Goal: Book appointment/travel/reservation

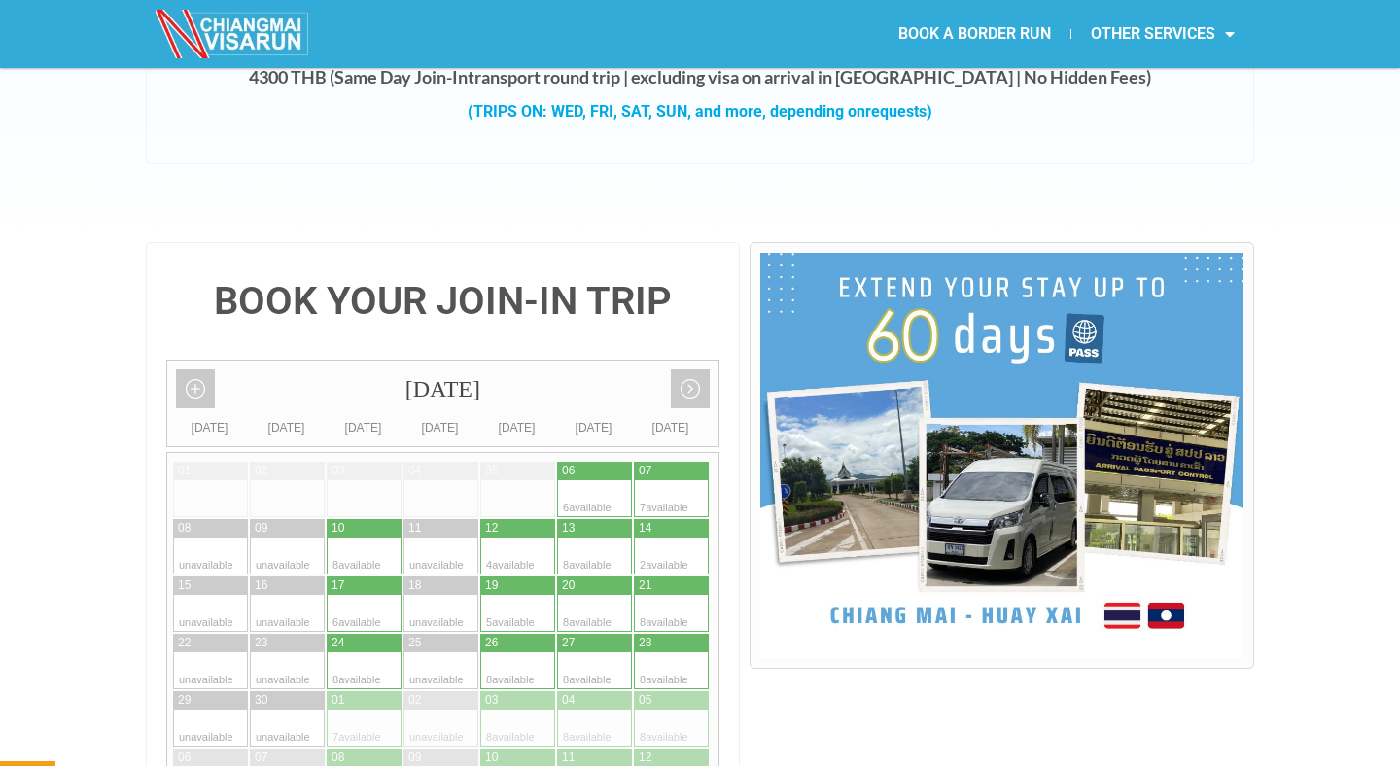
scroll to position [356, 0]
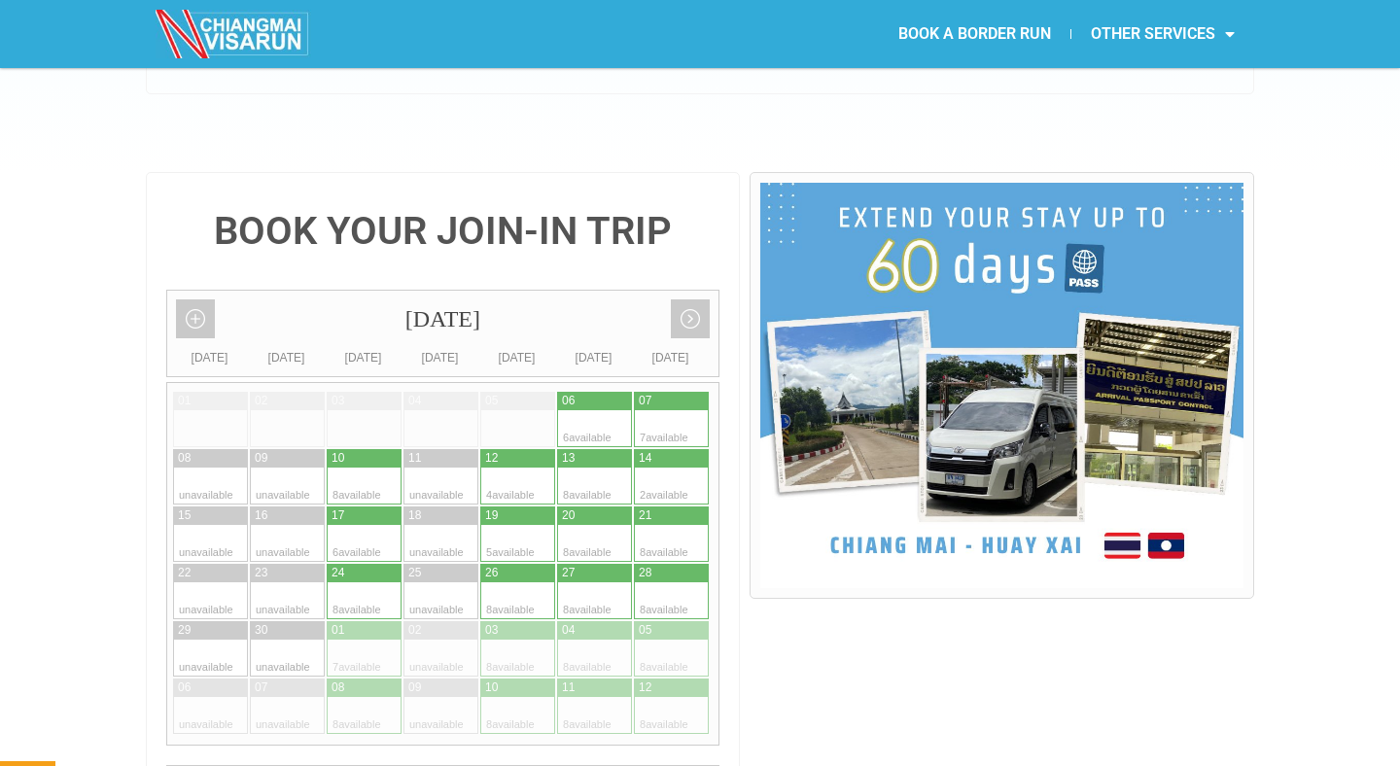
click at [441, 582] on div at bounding box center [460, 600] width 38 height 37
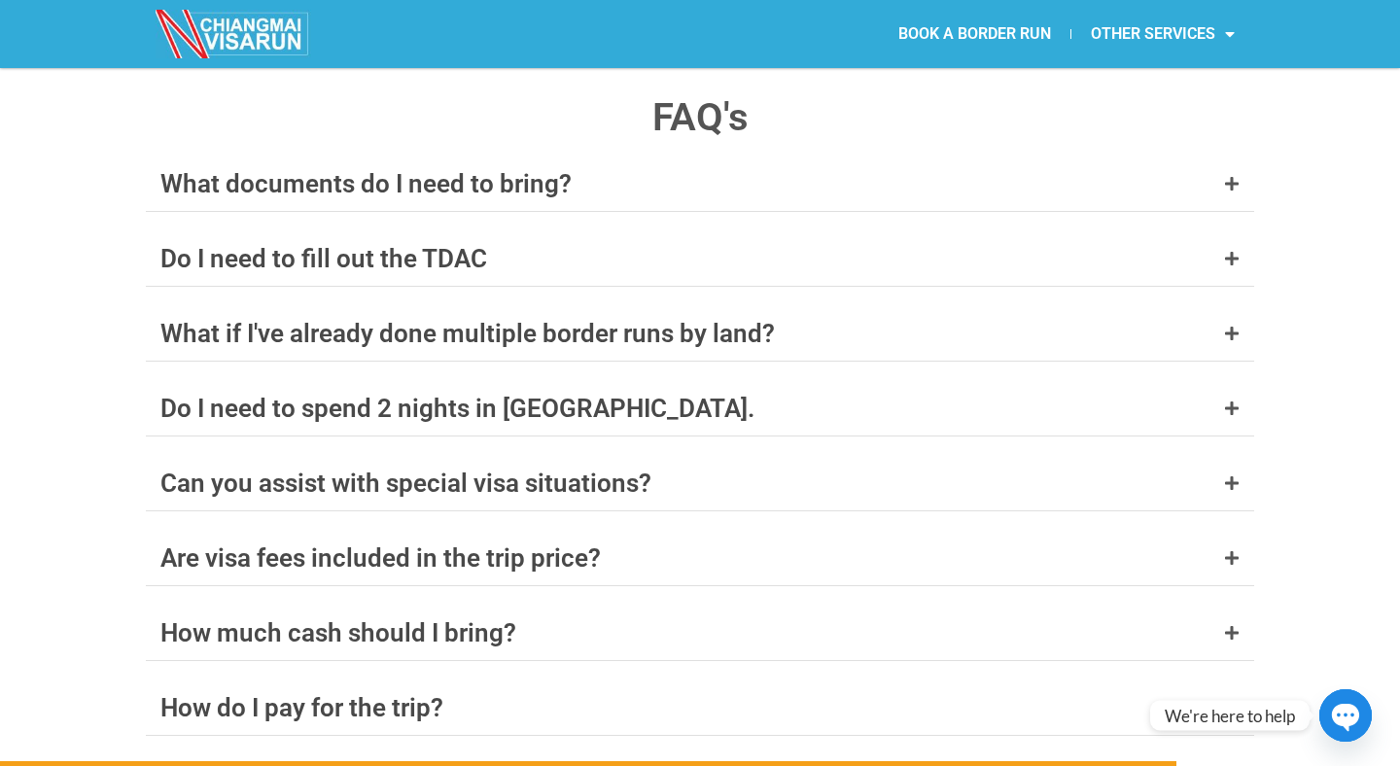
scroll to position [7461, 0]
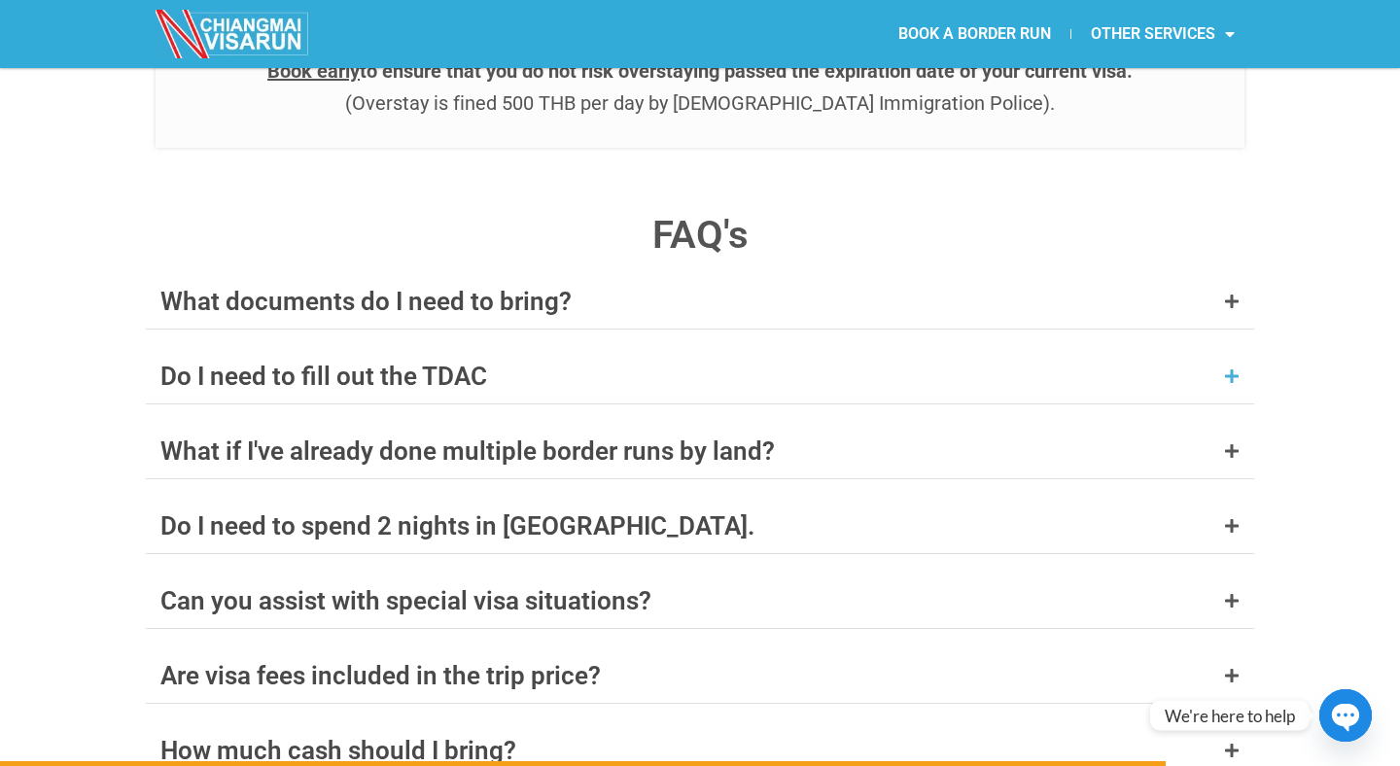
click at [1240, 349] on div "Do I need to fill out the TDAC" at bounding box center [700, 376] width 1108 height 54
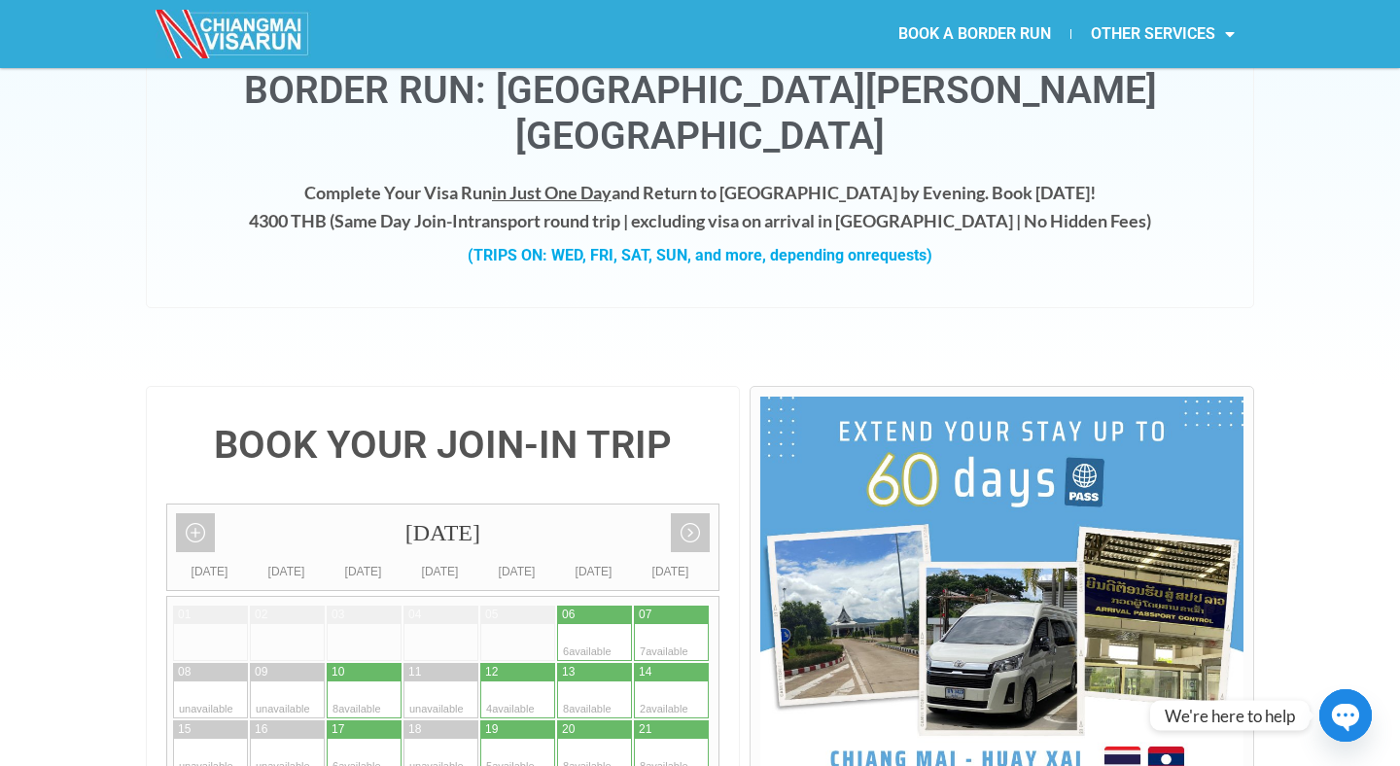
scroll to position [0, 0]
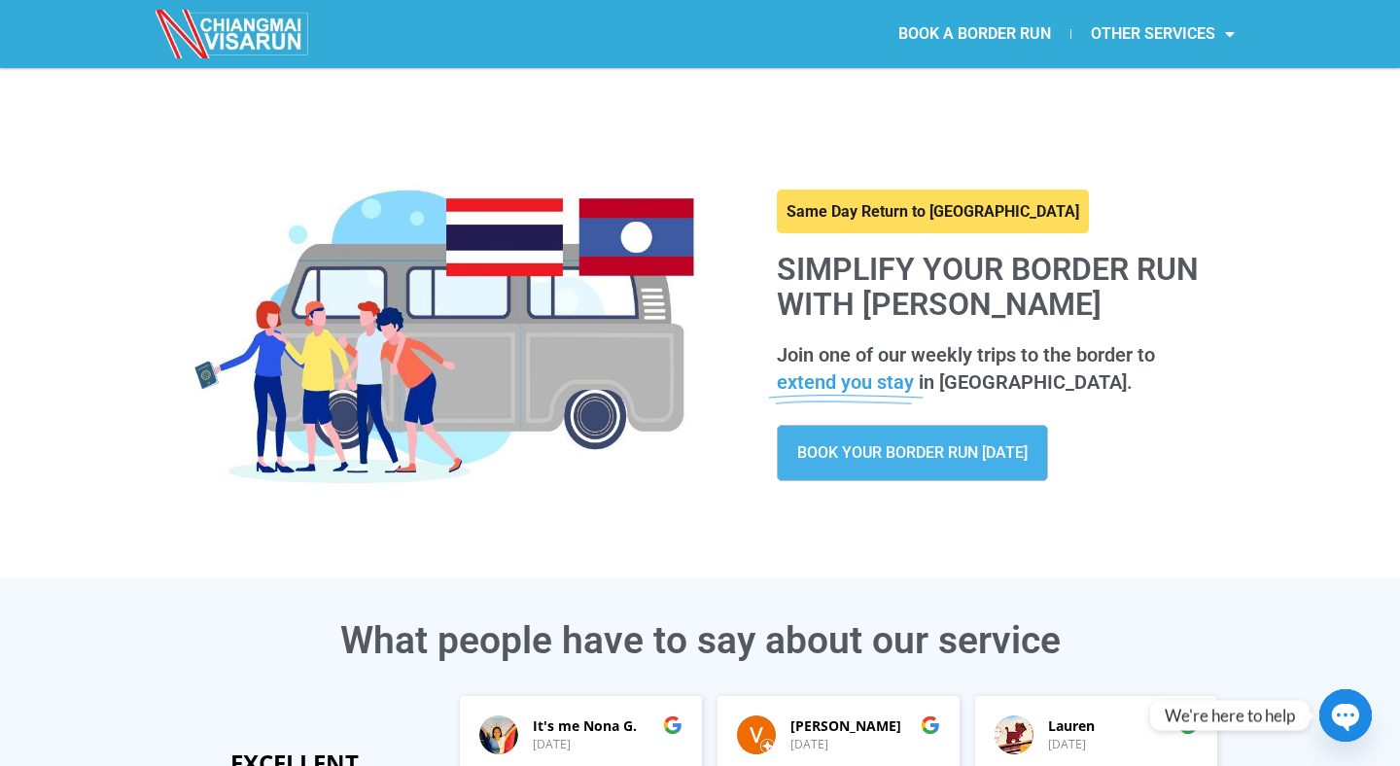
click at [948, 454] on span "BOOK YOUR BORDER RUN [DATE]" at bounding box center [912, 453] width 230 height 16
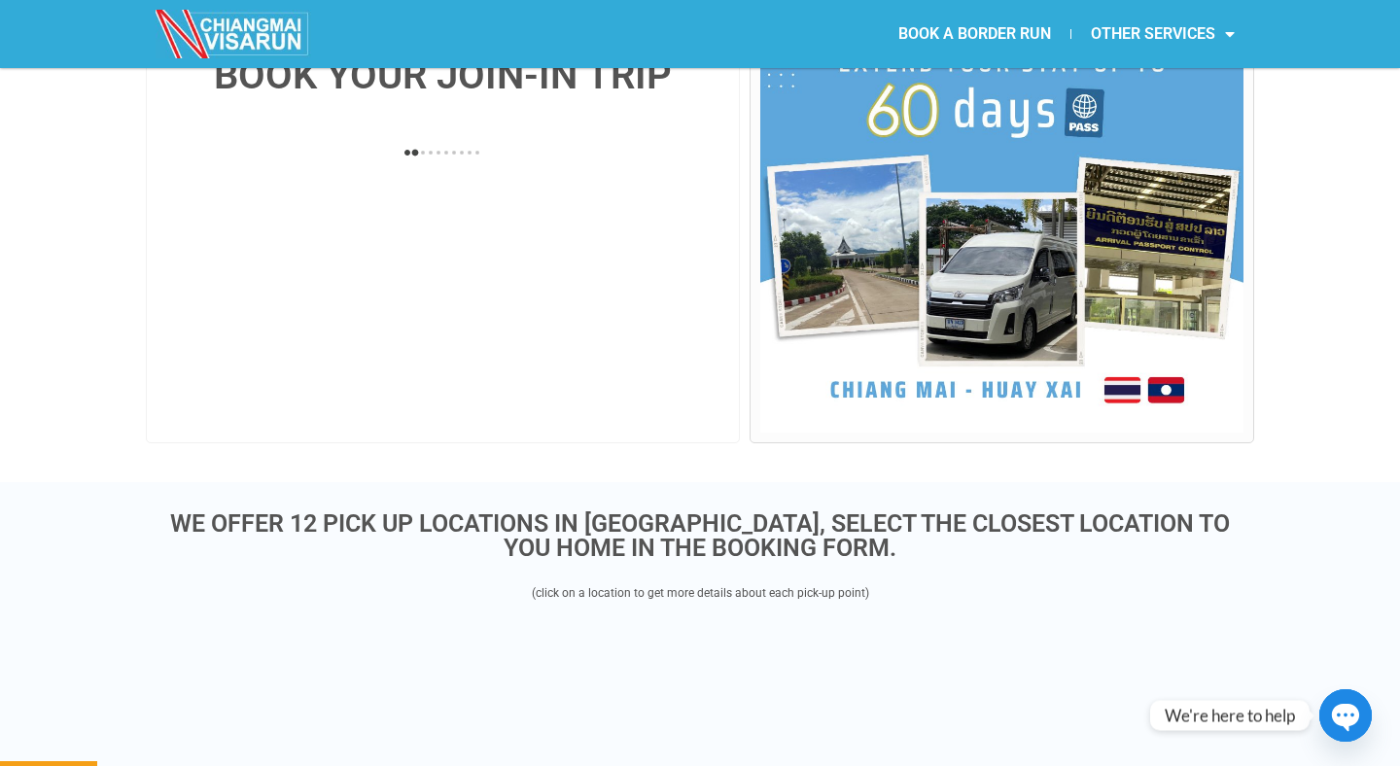
scroll to position [528, 0]
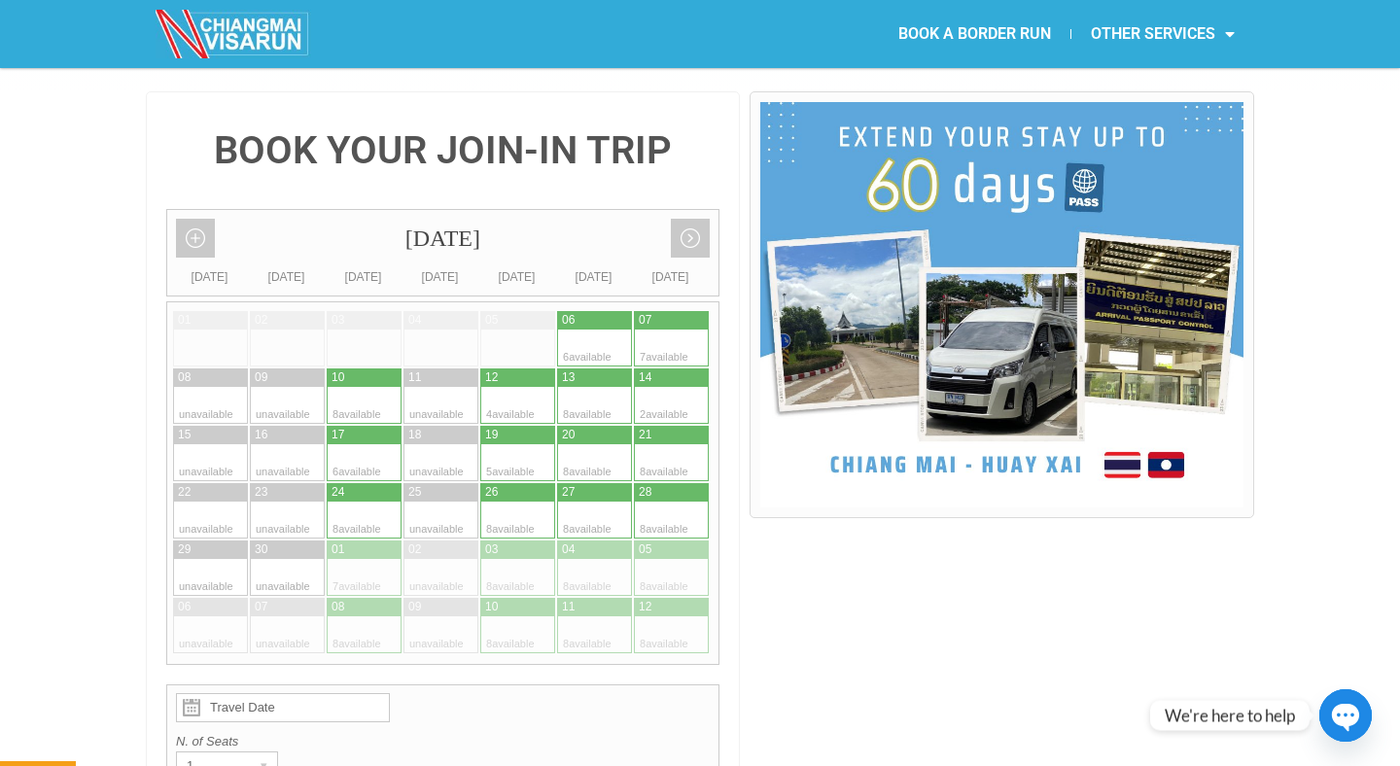
scroll to position [486, 0]
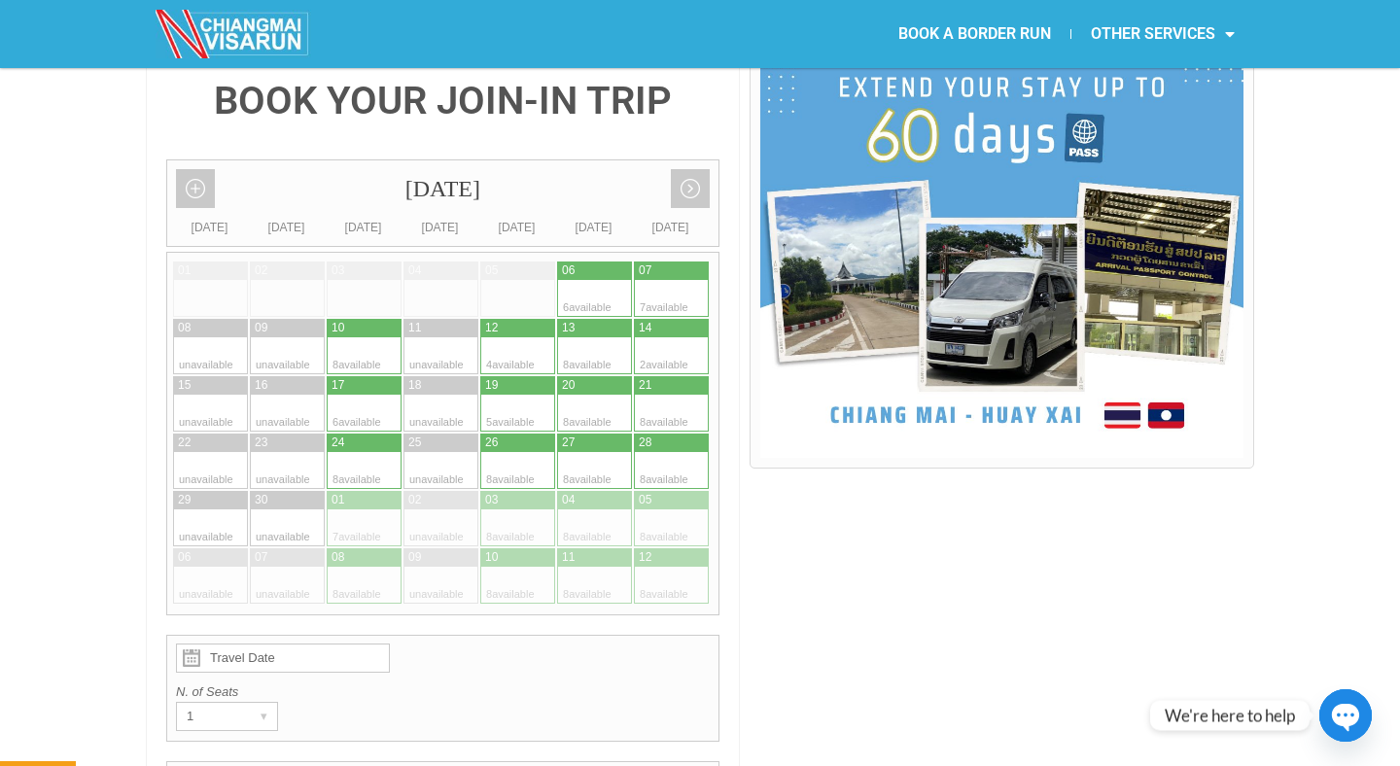
click at [516, 452] on div at bounding box center [499, 470] width 38 height 37
type input "26 September 2025"
radio input "true"
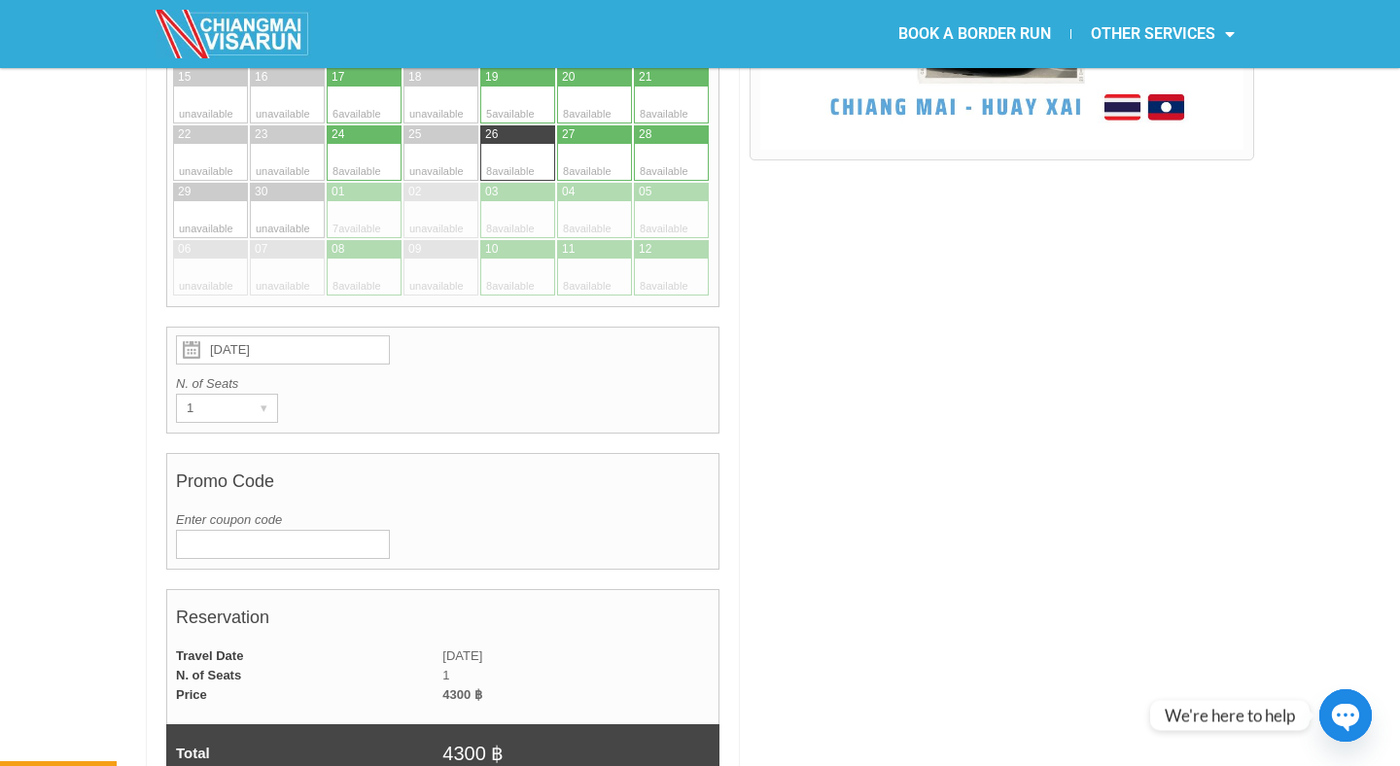
scroll to position [804, 0]
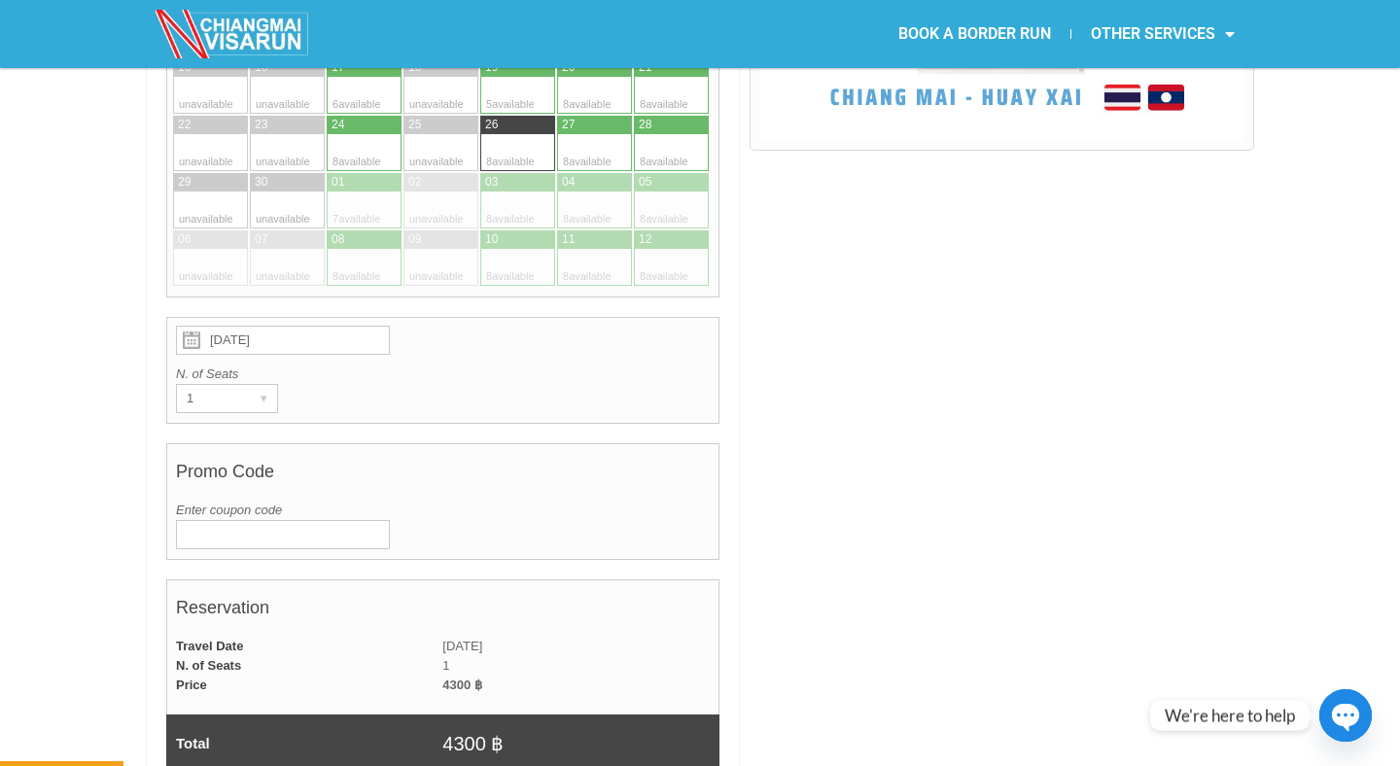
click at [246, 520] on input "Enter coupon code" at bounding box center [283, 534] width 214 height 29
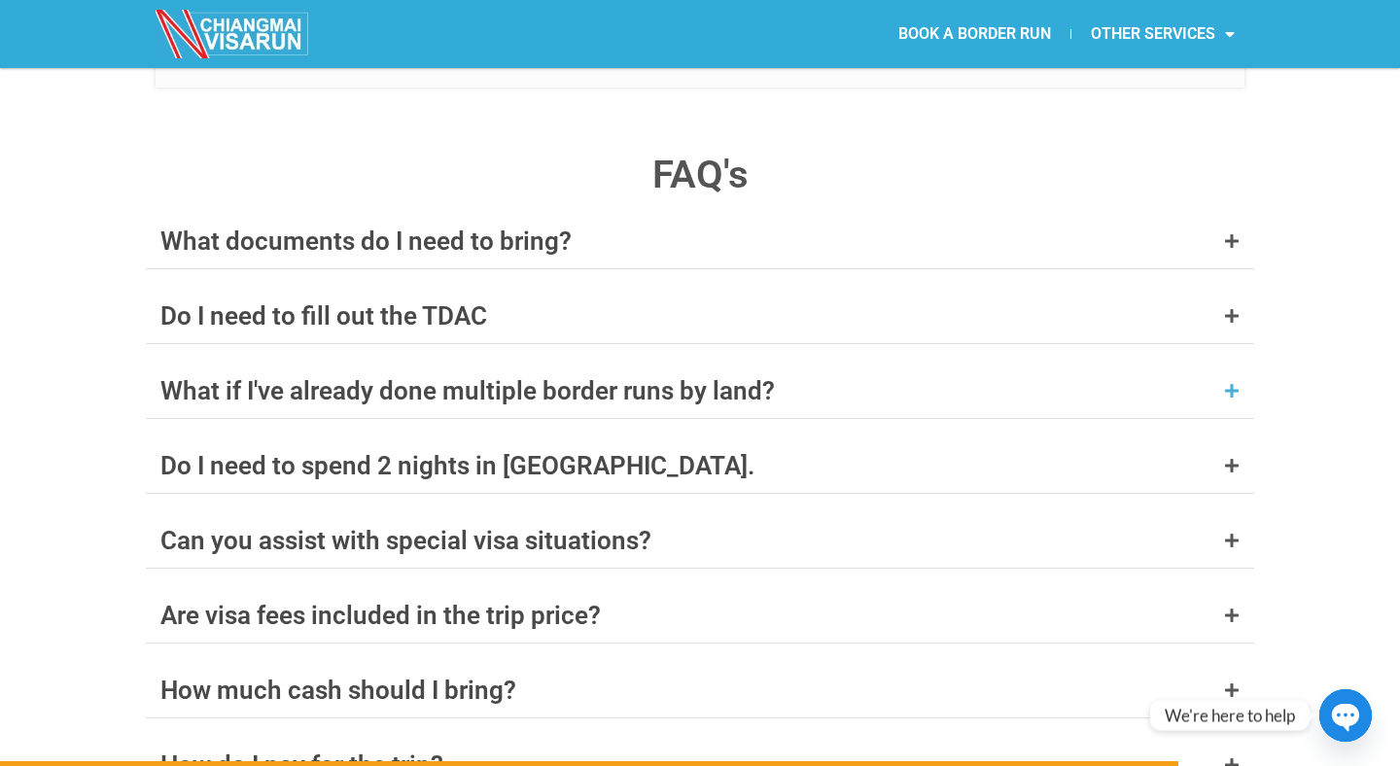
scroll to position [7665, 0]
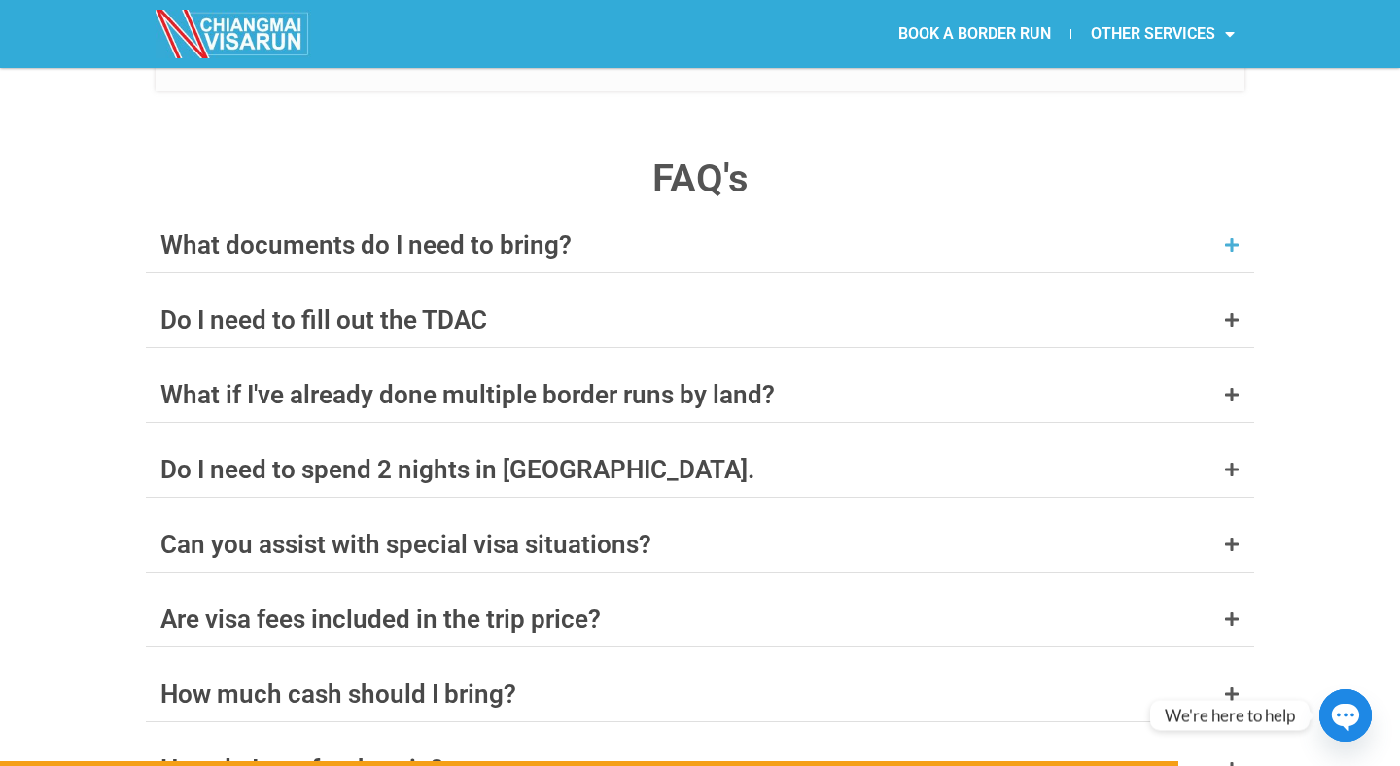
click at [914, 218] on div "What documents do I need to bring?" at bounding box center [700, 245] width 1108 height 54
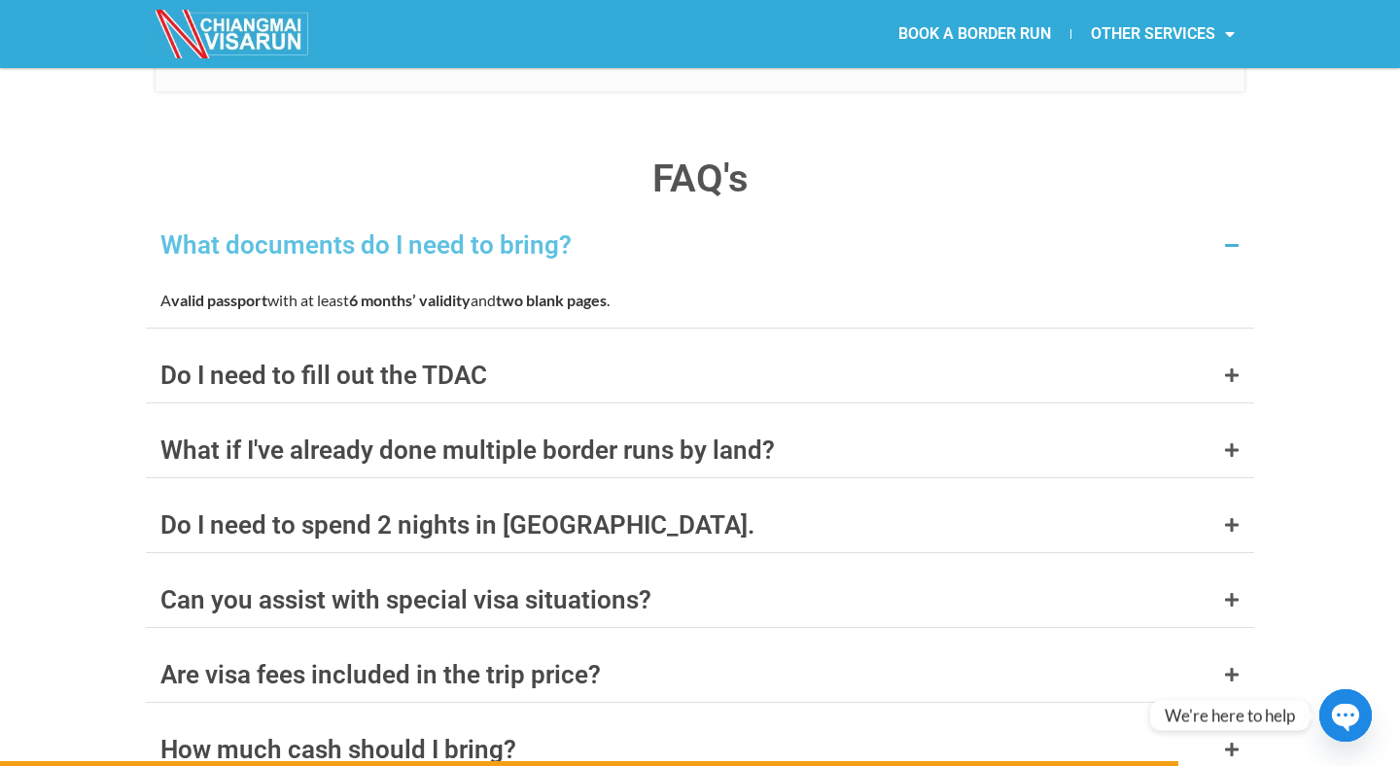
click at [727, 322] on div "What documents do I need to bring? A valid passport with at least 6 months’ val…" at bounding box center [700, 685] width 1108 height 934
click at [727, 423] on div "What if I've already done multiple border runs by land?" at bounding box center [700, 450] width 1108 height 54
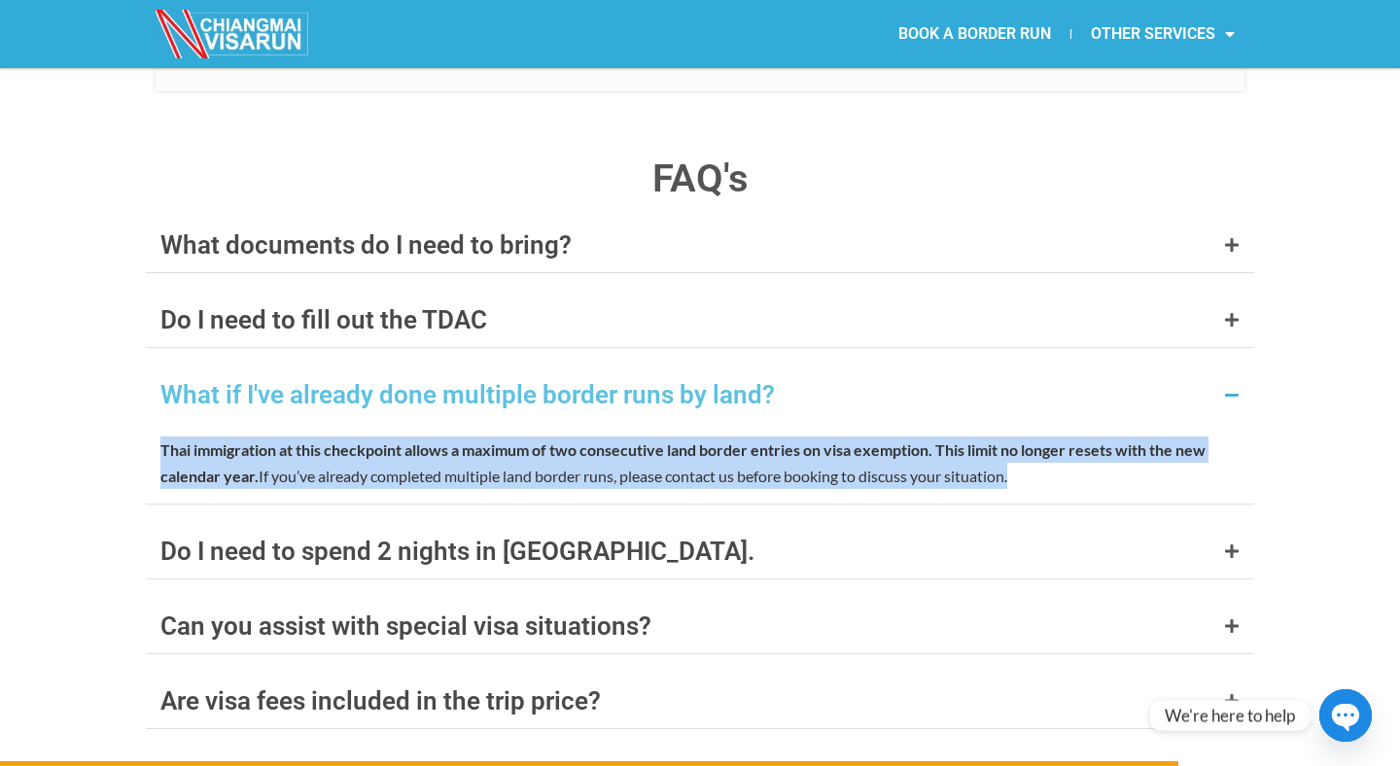
drag, startPoint x: 1028, startPoint y: 383, endPoint x: 161, endPoint y: 350, distance: 867.6
click at [161, 436] on p "Thai immigration at this checkpoint allows a maximum of two consecutive land bo…" at bounding box center [699, 462] width 1079 height 52
copy p "Thai immigration at this checkpoint allows a maximum of two consecutive land bo…"
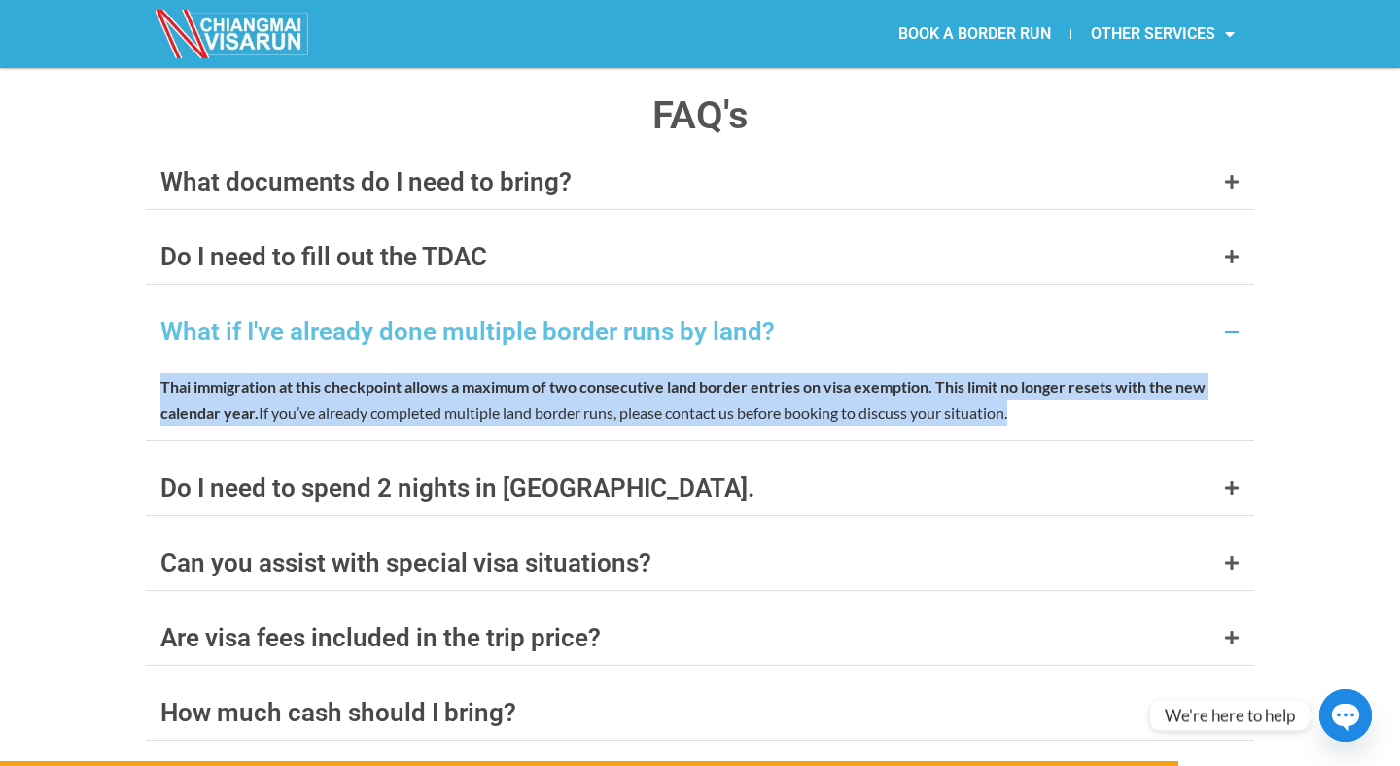
scroll to position [7735, 0]
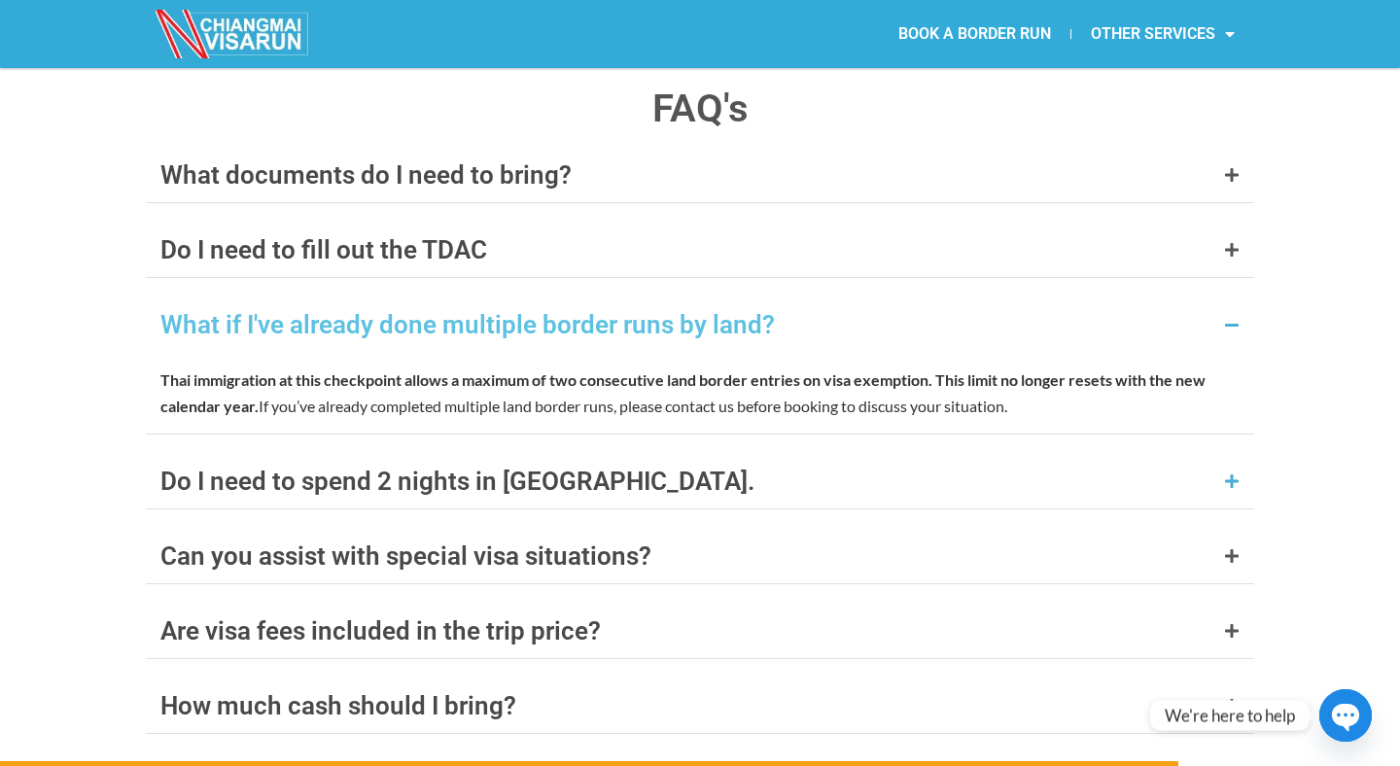
click at [528, 468] on div "Do I need to spend 2 nights in Laos." at bounding box center [457, 480] width 594 height 25
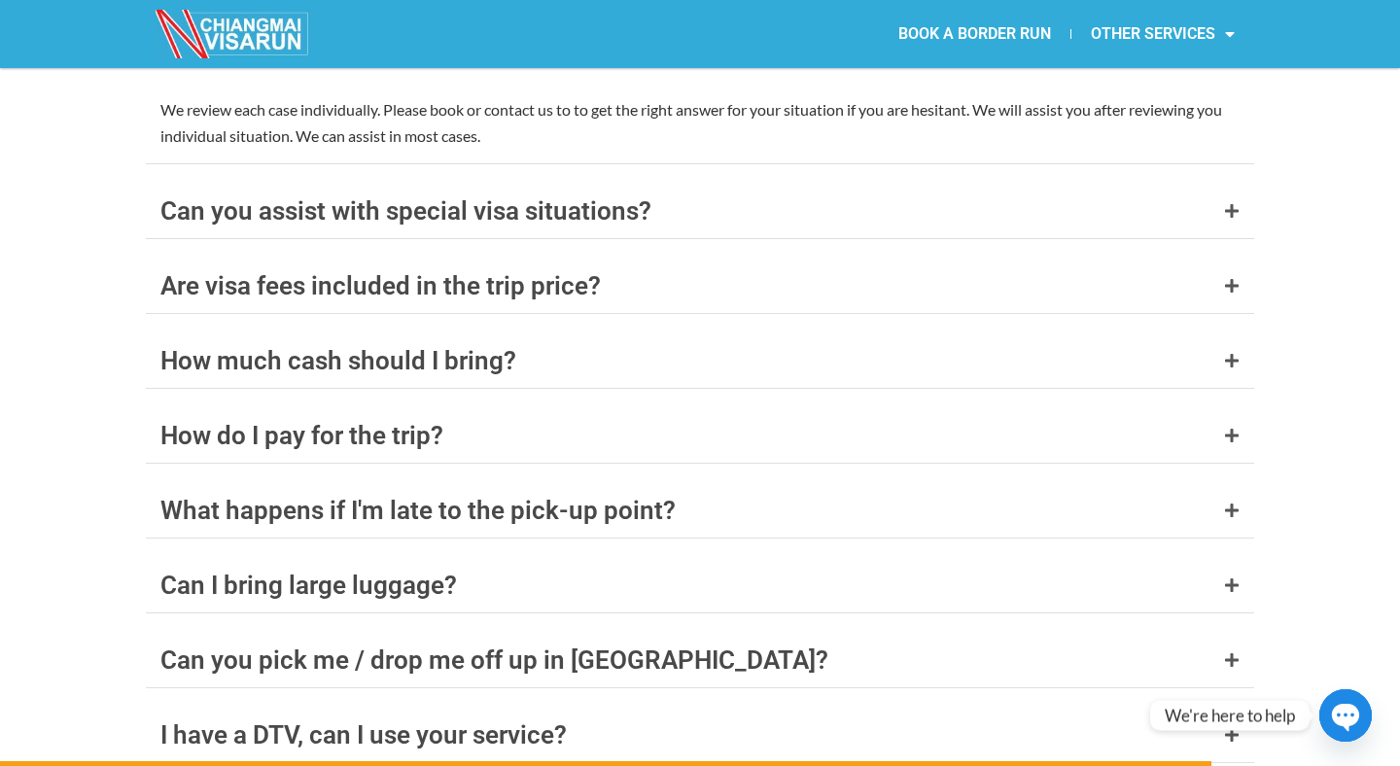
scroll to position [8123, 0]
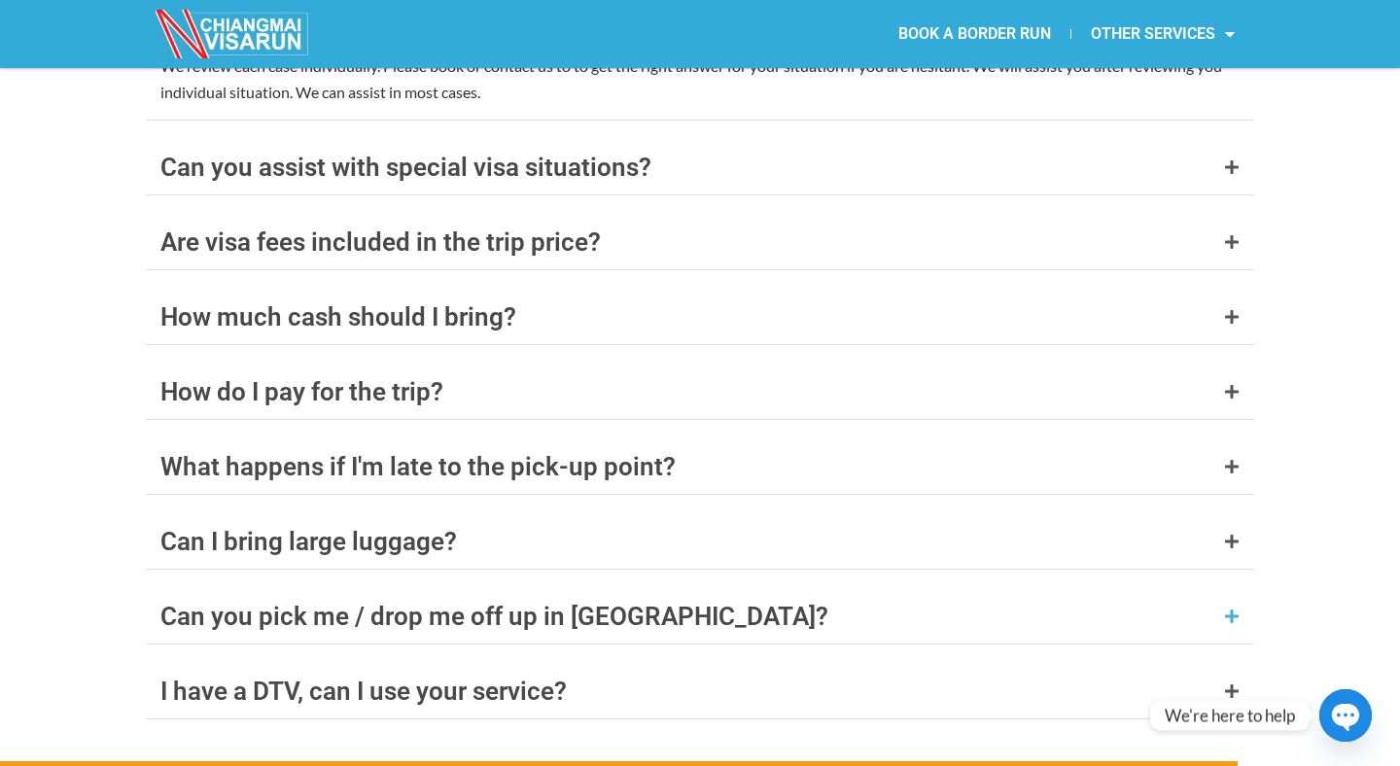
click at [616, 589] on div "Can you pick me / drop me off up in Chiang Rai?" at bounding box center [700, 616] width 1108 height 54
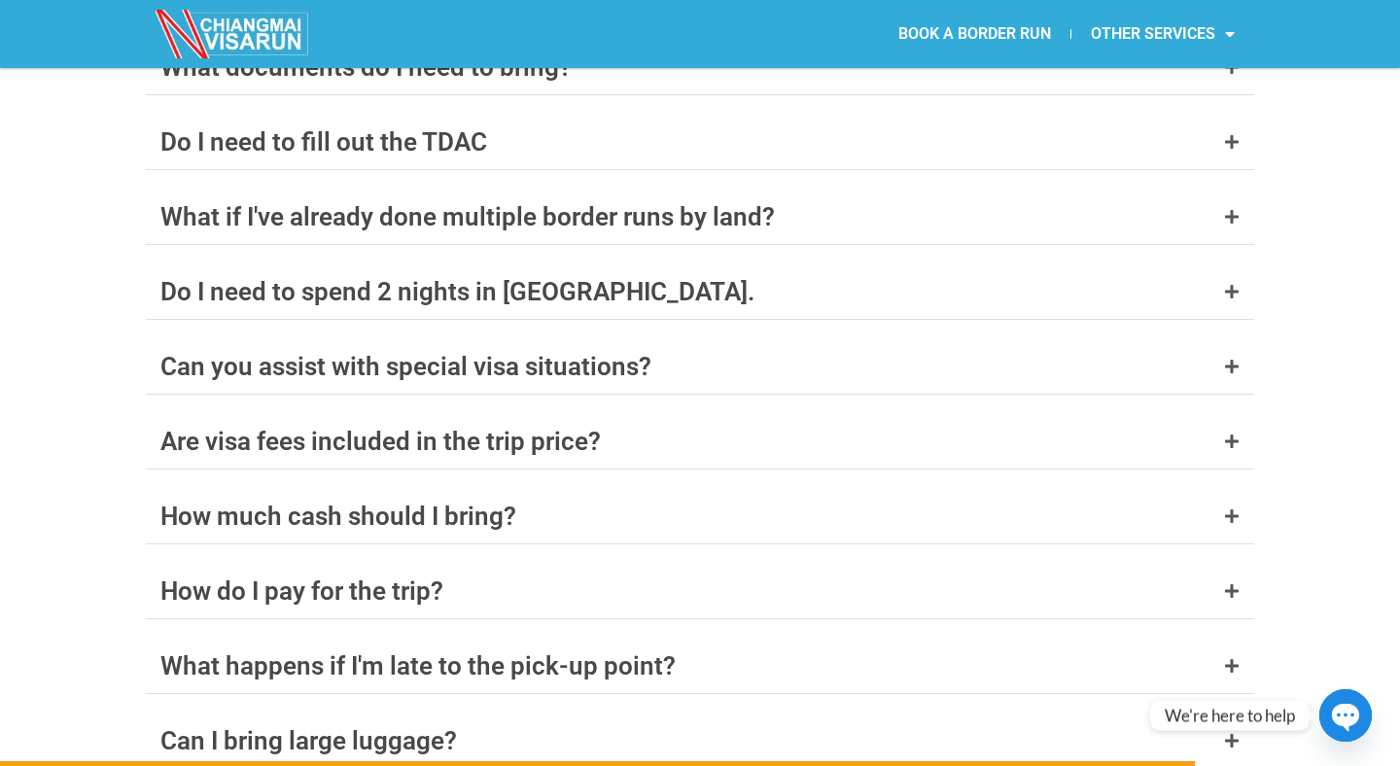
scroll to position [7842, 0]
click at [552, 280] on div "Do I need to spend 2 nights in Laos." at bounding box center [457, 292] width 594 height 25
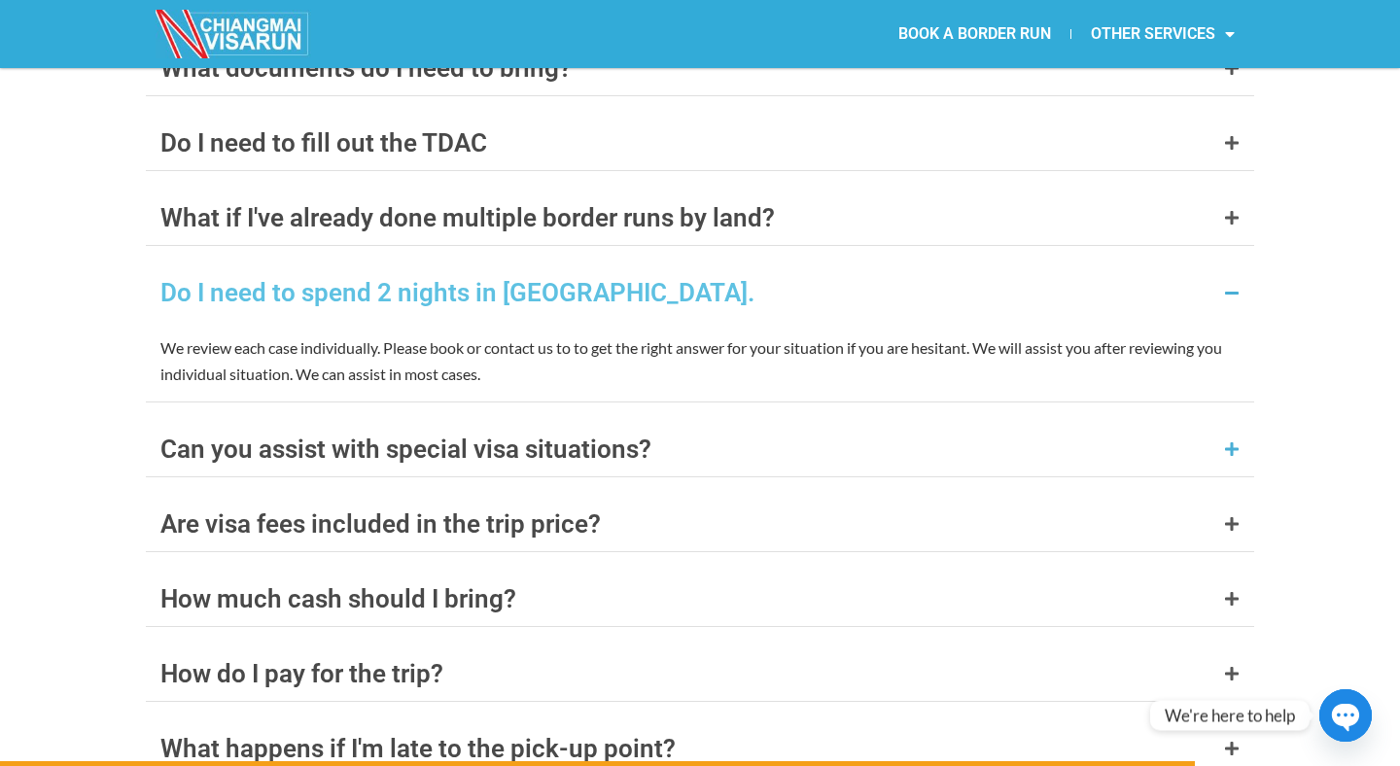
click at [517, 436] on div "Can you assist with special visa situations?" at bounding box center [405, 448] width 491 height 25
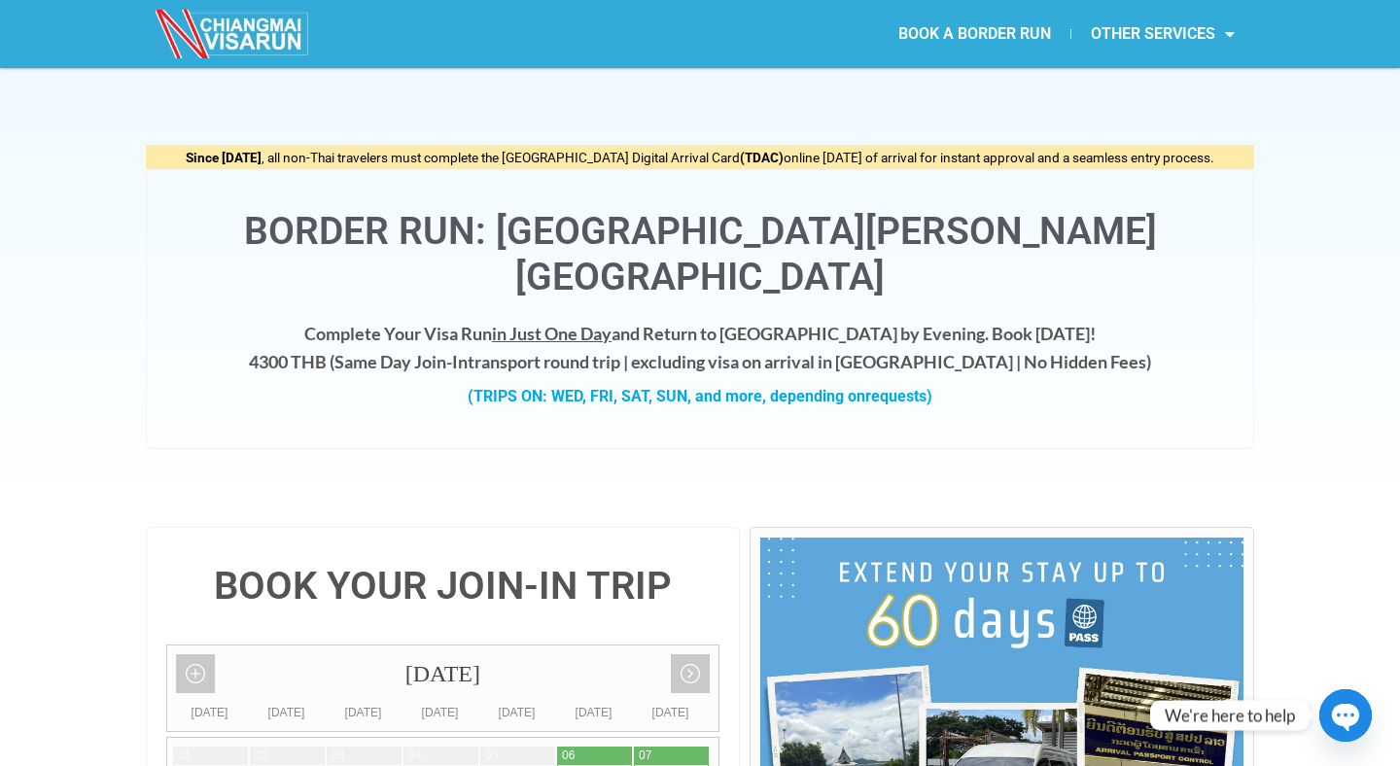
scroll to position [0, 0]
